Goal: Find specific page/section: Find specific page/section

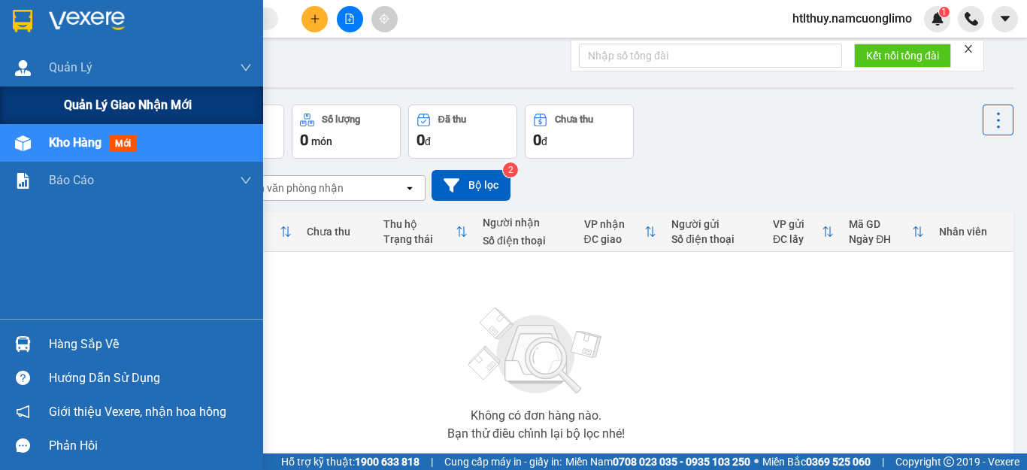
click at [127, 104] on span "Quản lý giao nhận mới" at bounding box center [128, 104] width 128 height 19
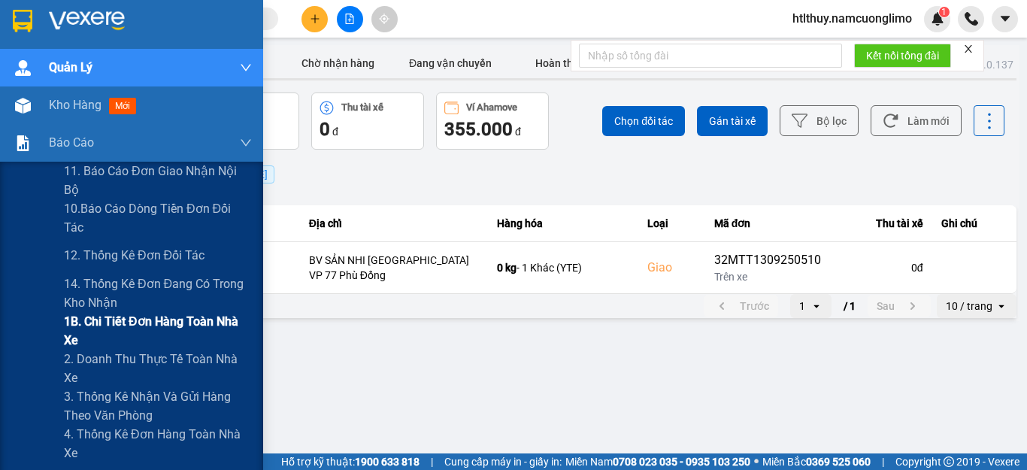
click at [103, 328] on span "1B. Chi tiết đơn hàng toàn nhà xe" at bounding box center [158, 331] width 188 height 38
